Goal: Task Accomplishment & Management: Manage account settings

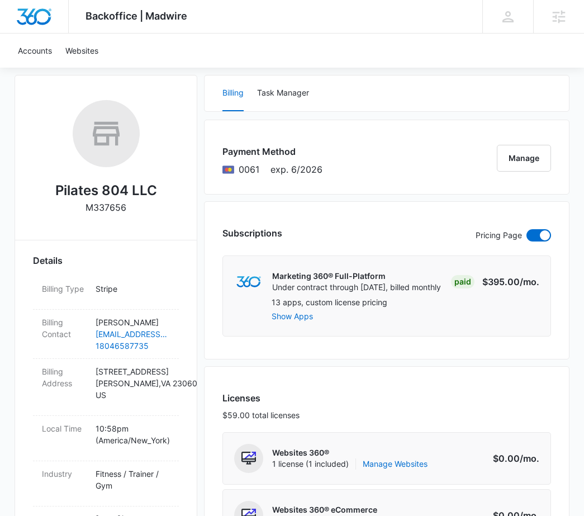
scroll to position [224, 0]
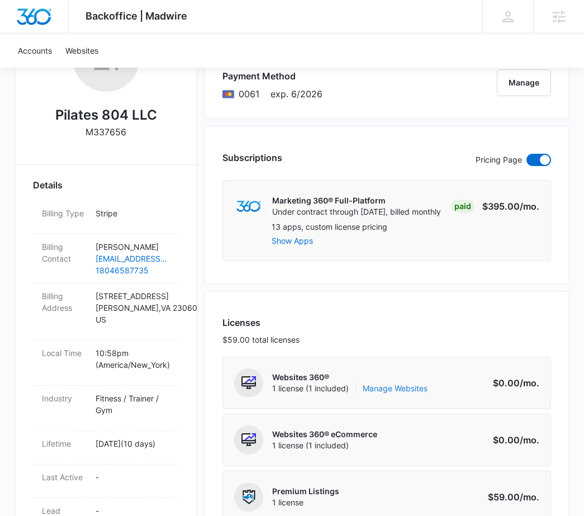
click at [394, 385] on link "Manage Websites" at bounding box center [395, 388] width 65 height 11
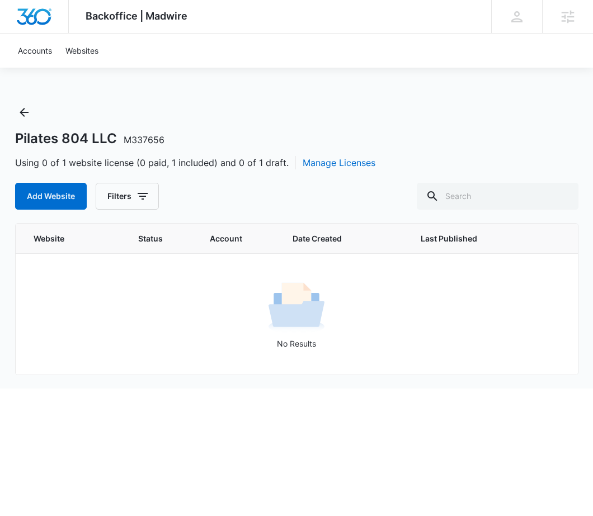
click at [574, 385] on div "Pilates 804 LLC M337656 Using 0 of 1 website license (0 paid, 1 included) and 0…" at bounding box center [296, 245] width 563 height 285
click at [93, 54] on link "Websites" at bounding box center [82, 51] width 46 height 34
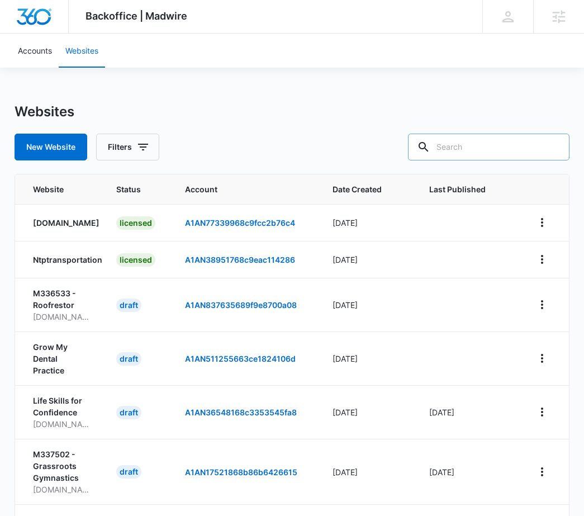
click at [450, 152] on input "text" at bounding box center [489, 147] width 162 height 27
paste input "M337656"
type input "M337656"
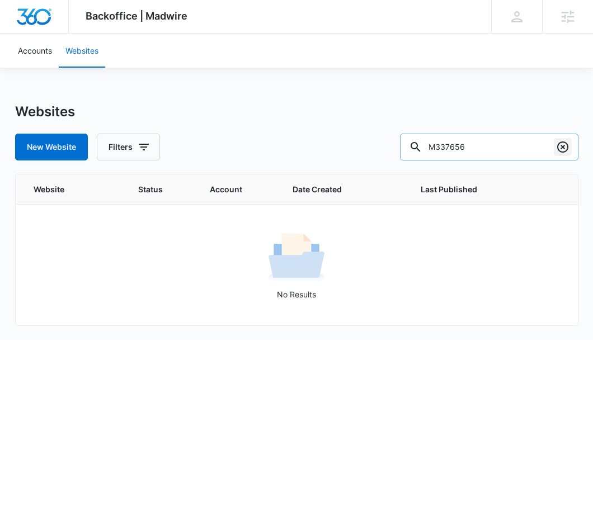
click at [563, 150] on icon "Clear" at bounding box center [562, 146] width 13 height 13
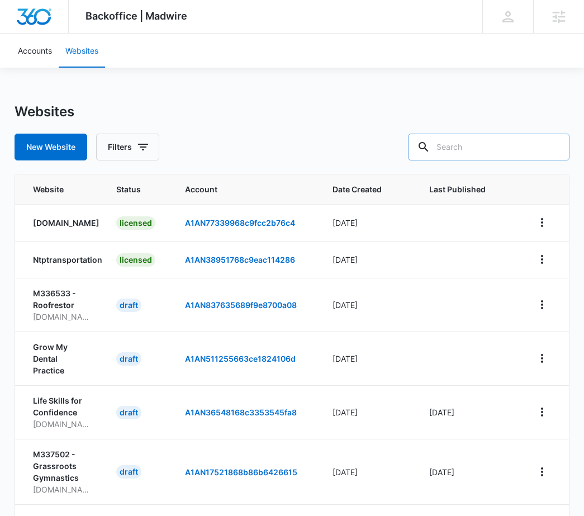
click at [299, 115] on div "Websites" at bounding box center [292, 111] width 555 height 17
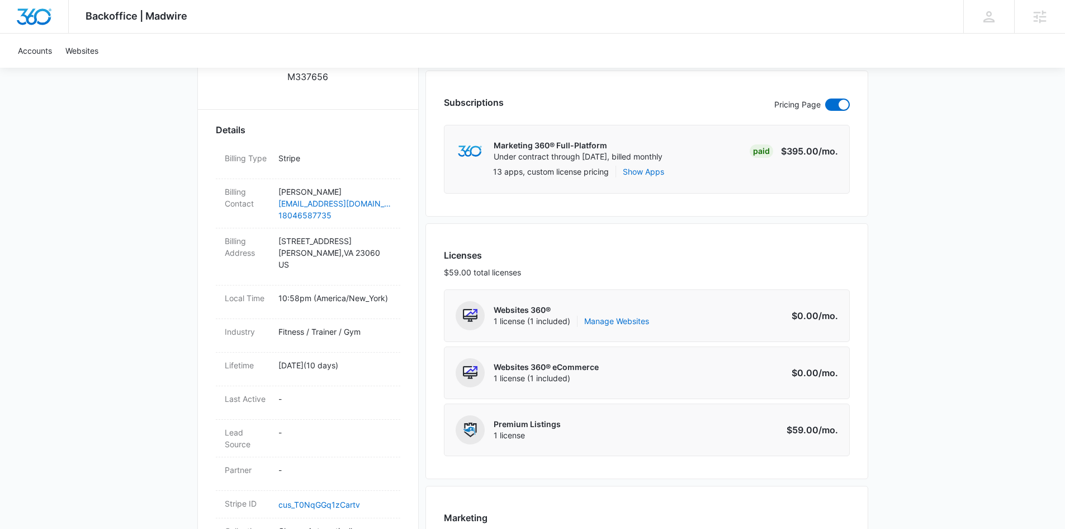
scroll to position [280, 0]
click at [627, 323] on link "Manage Websites" at bounding box center [616, 320] width 65 height 11
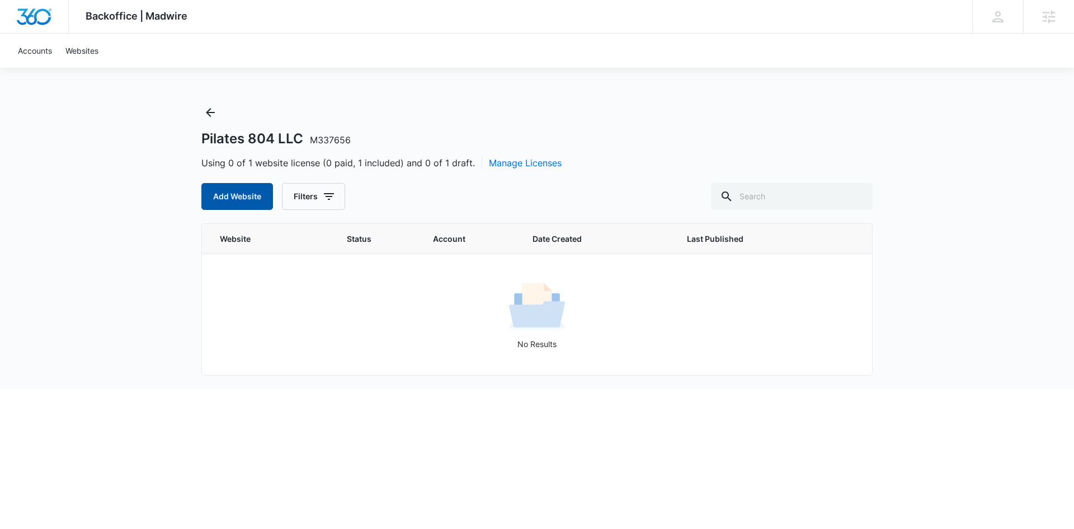
click at [231, 190] on button "Add Website" at bounding box center [237, 196] width 72 height 27
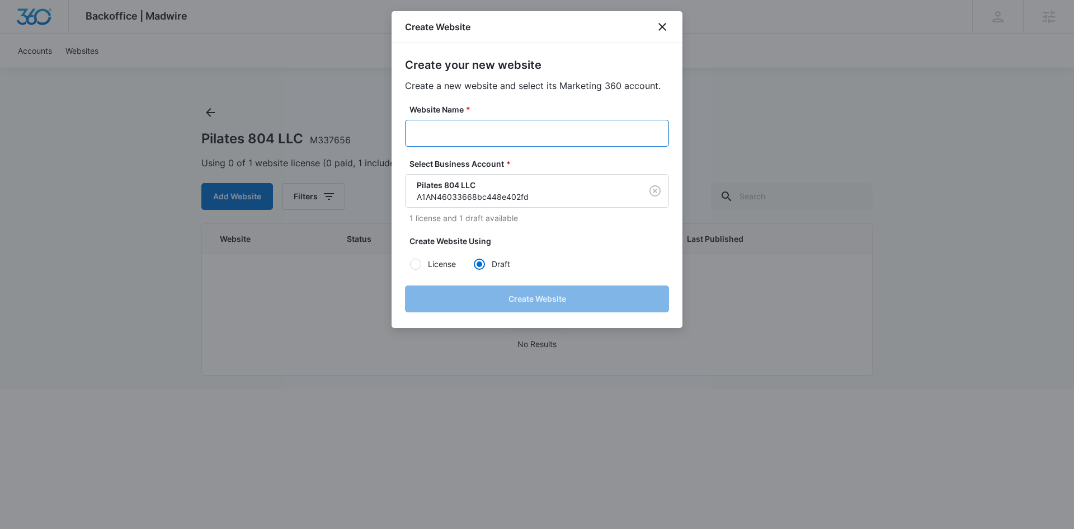
click at [452, 134] on input "Website Name *" at bounding box center [537, 133] width 264 height 27
paste input "M337656"
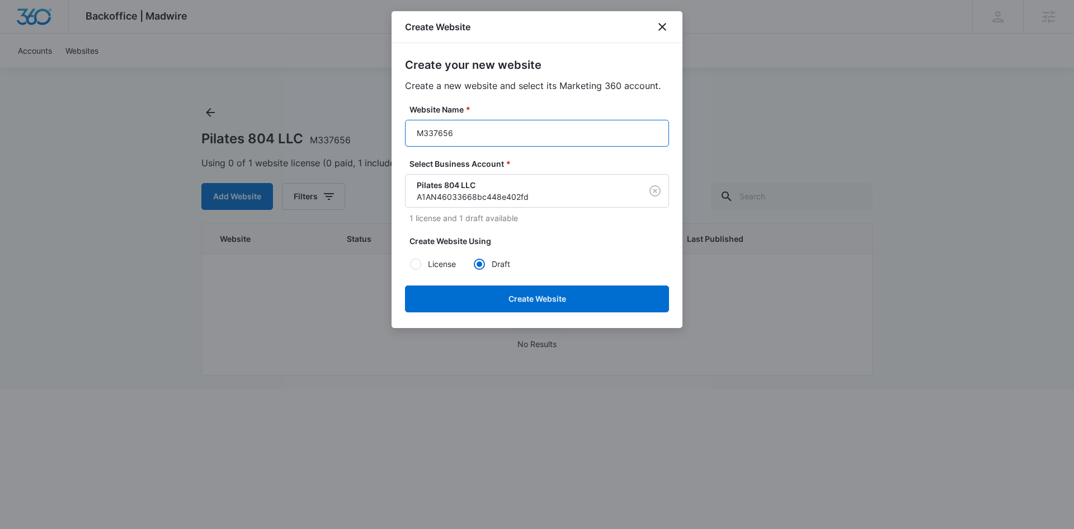
paste input "Pilates 804 LLC"
drag, startPoint x: 513, startPoint y: 132, endPoint x: 494, endPoint y: 133, distance: 19.0
click at [494, 133] on input "M337656Pilates 804 LLC" at bounding box center [537, 133] width 264 height 27
click at [480, 130] on input "M337656Pilates 804" at bounding box center [537, 133] width 264 height 27
click at [511, 131] on input "M337656Pilates804" at bounding box center [537, 133] width 264 height 27
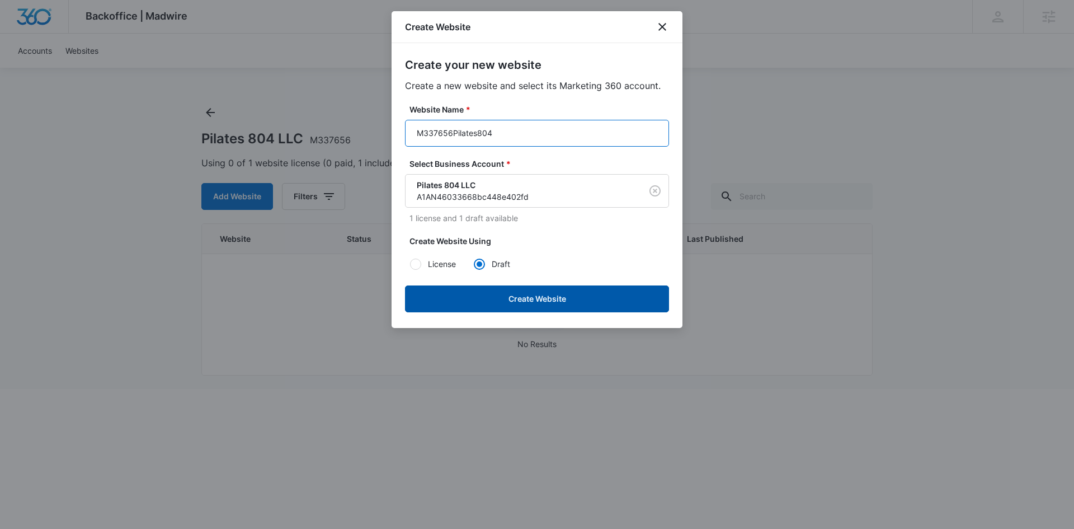
type input "M337656Pilates804"
click at [493, 302] on button "Create Website" at bounding box center [537, 298] width 264 height 27
